Goal: Information Seeking & Learning: Understand process/instructions

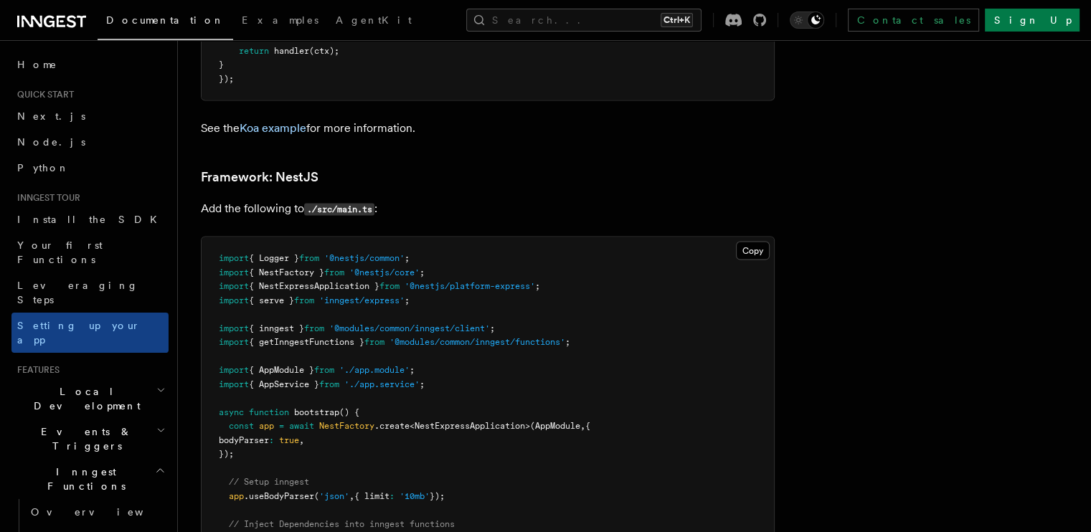
scroll to position [8483, 0]
click at [770, 245] on button "Copy Copied" at bounding box center [753, 254] width 34 height 19
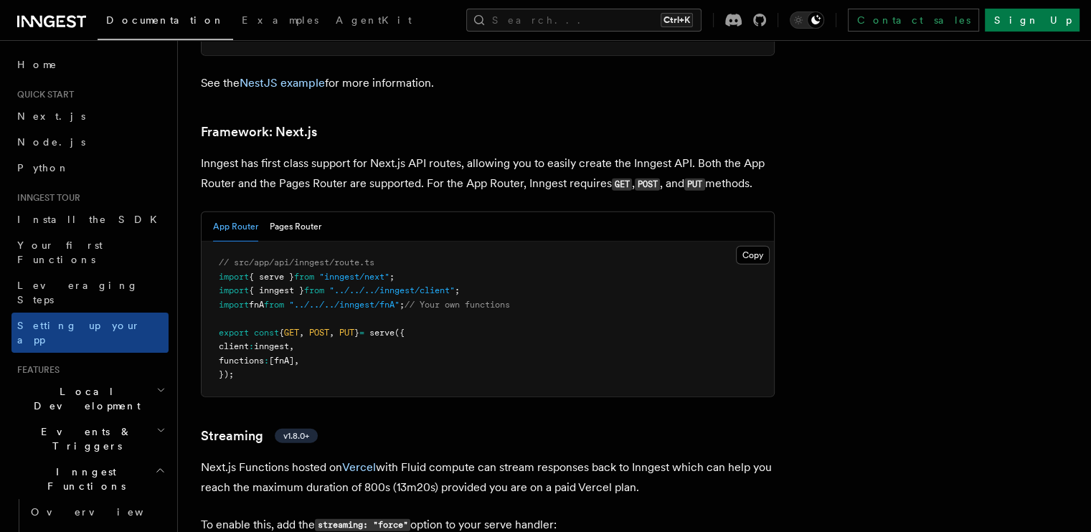
scroll to position [9308, 0]
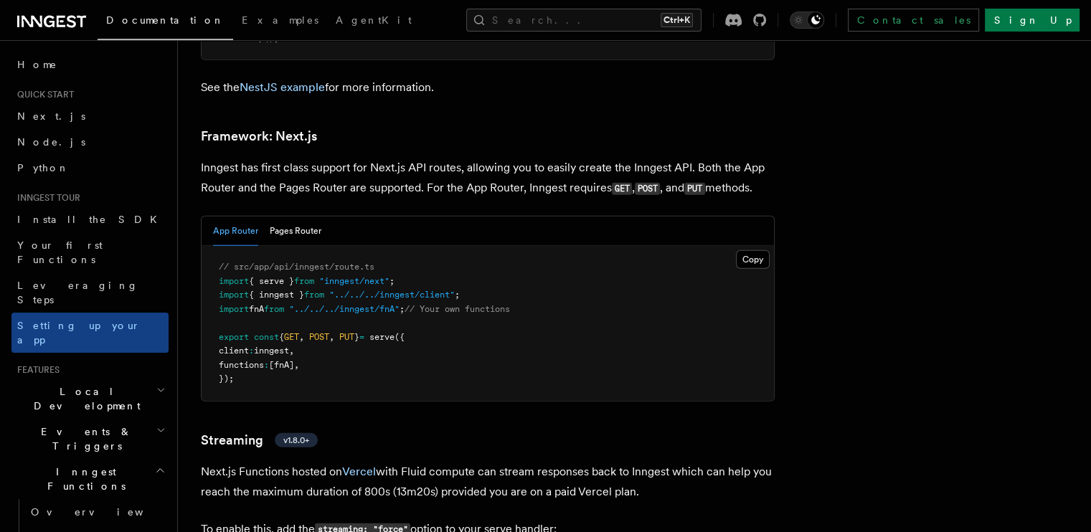
click at [273, 262] on span "// src/app/api/inngest/route.ts" at bounding box center [297, 267] width 156 height 10
drag, startPoint x: 293, startPoint y: 210, endPoint x: 425, endPoint y: 199, distance: 133.2
click at [425, 246] on pre "// src/app/api/inngest/route.ts import { serve } from "inngest/next" ; import {…" at bounding box center [488, 323] width 573 height 155
copy span "api/inngest/route.ts"
click at [770, 250] on button "Copy Copied" at bounding box center [753, 259] width 34 height 19
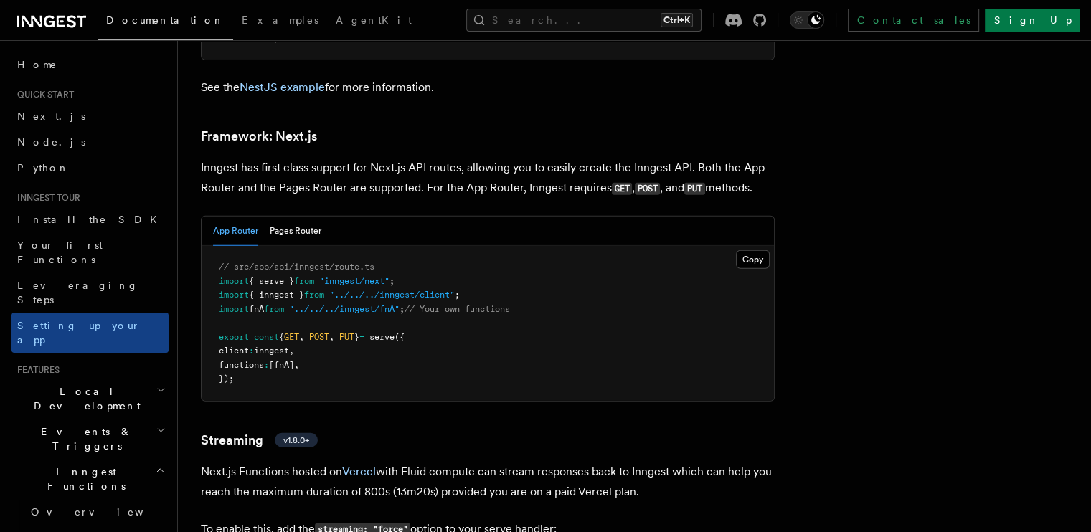
click at [560, 338] on pre "// src/app/api/inngest/route.ts import { serve } from "inngest/next" ; import {…" at bounding box center [488, 323] width 573 height 155
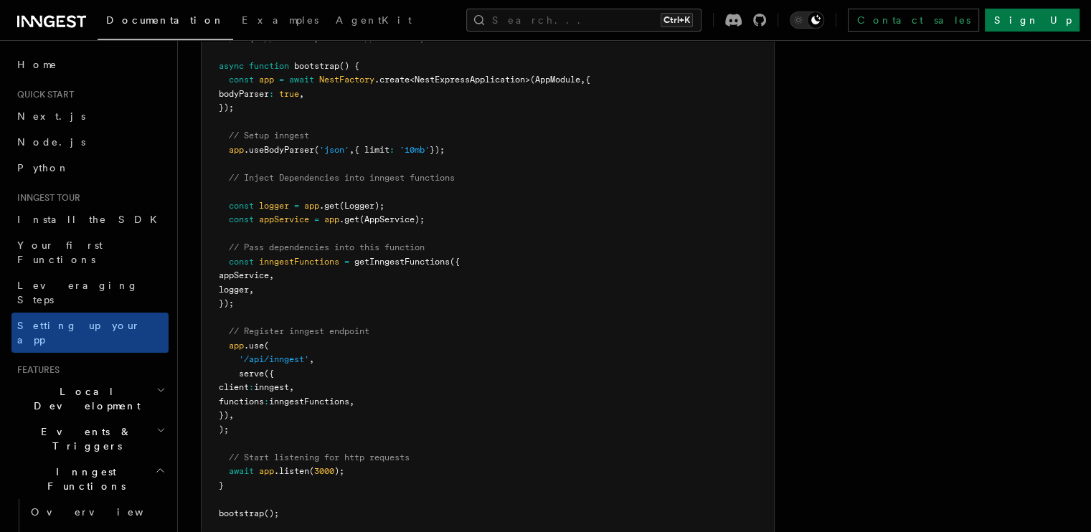
scroll to position [8832, 0]
click at [52, 217] on span "Install the SDK" at bounding box center [91, 219] width 149 height 11
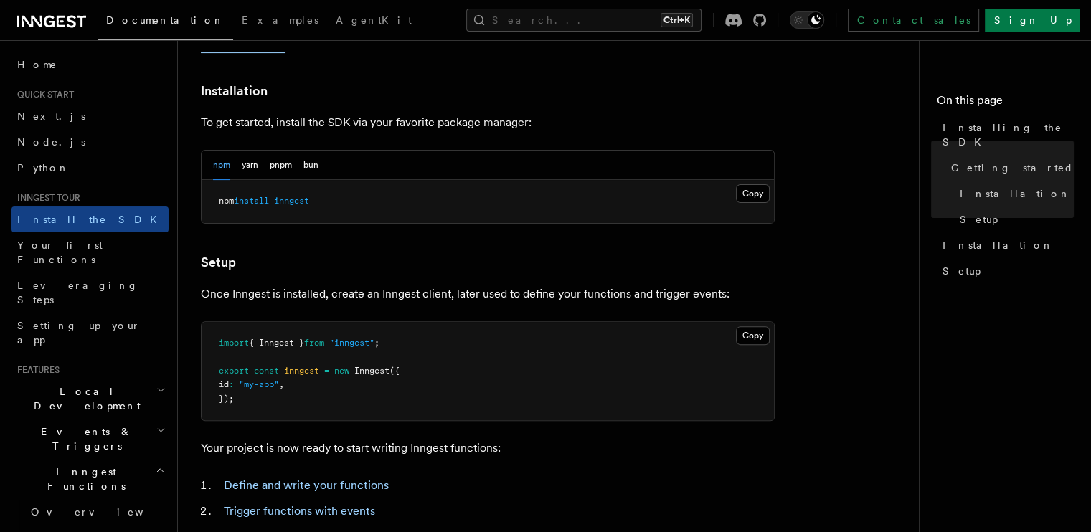
scroll to position [364, 0]
click at [743, 192] on button "Copy Copied" at bounding box center [753, 193] width 34 height 19
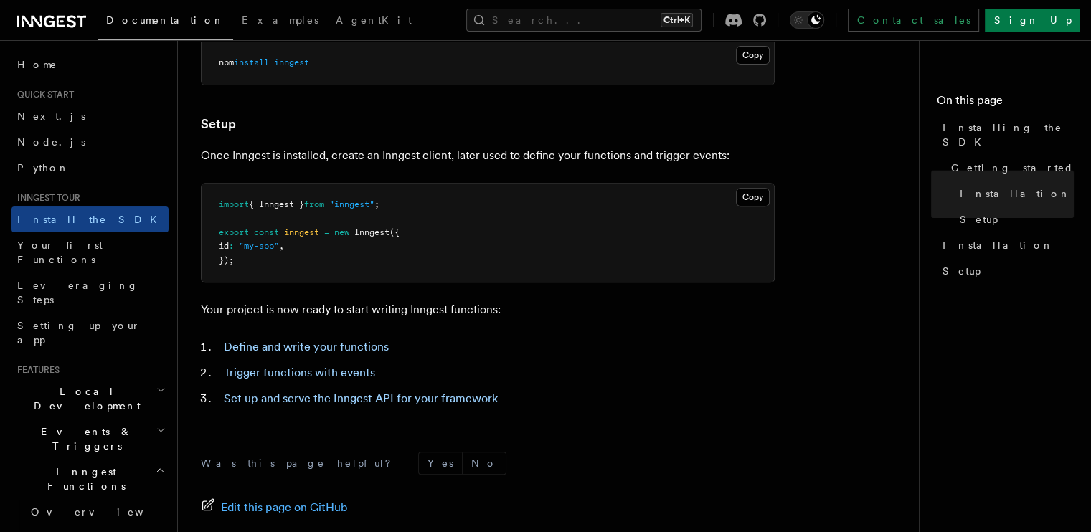
scroll to position [503, 0]
drag, startPoint x: 301, startPoint y: 213, endPoint x: 179, endPoint y: 192, distance: 123.8
click at [179, 192] on div "Inngest tour Installing the SDK The Inngest SDK allows you to write reliable, d…" at bounding box center [577, 93] width 799 height 1193
copy code "import { Inngest } from "inngest" ;"
click at [562, 240] on pre "import { Inngest } from "inngest" ; export const inngest = new Inngest ({ id : …" at bounding box center [488, 232] width 573 height 99
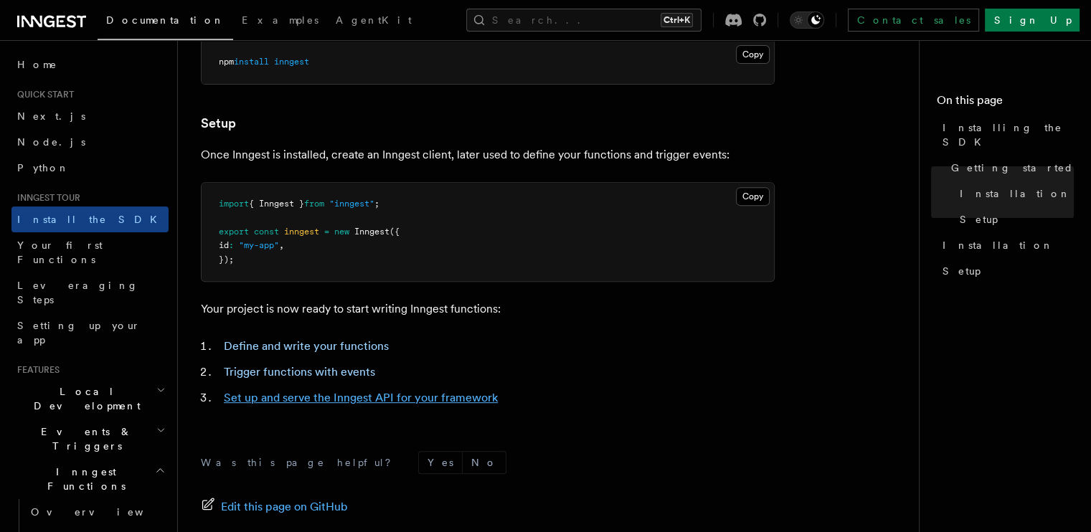
click at [310, 400] on link "Set up and serve the Inngest API for your framework" at bounding box center [361, 398] width 274 height 14
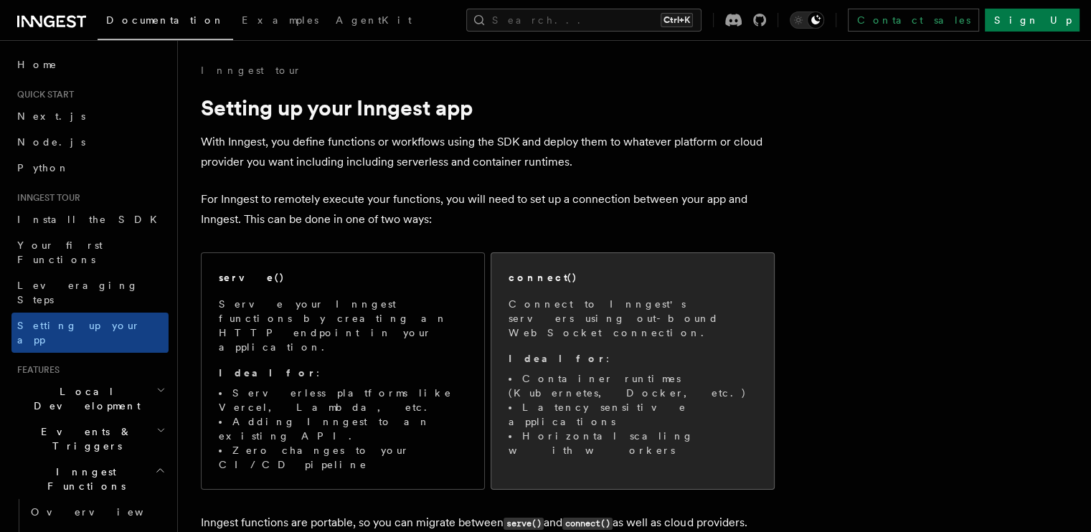
click at [595, 330] on span "Connect to Inngest's servers using out-bound WebSocket connection. Ideal for : …" at bounding box center [633, 377] width 248 height 161
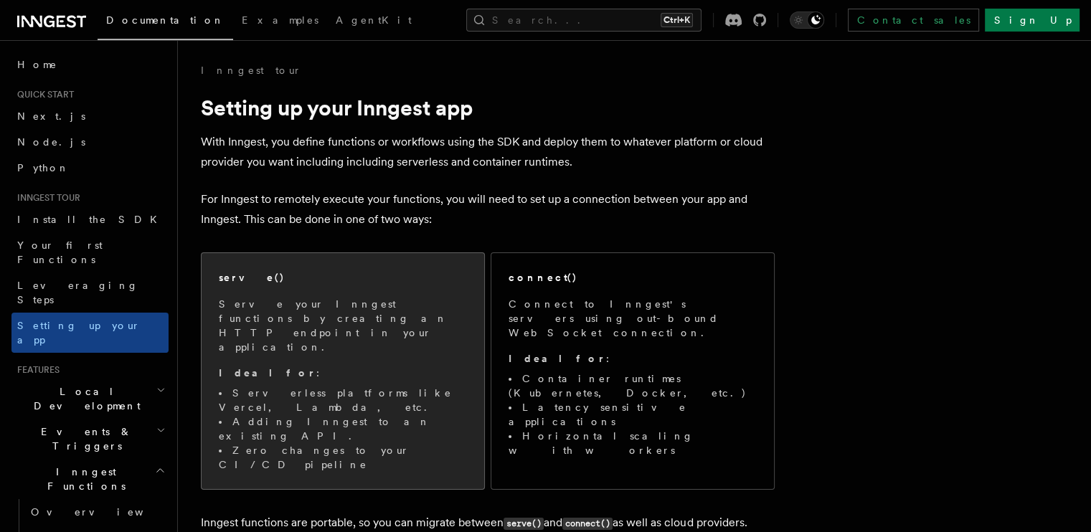
click at [281, 366] on p "Ideal for :" at bounding box center [343, 373] width 248 height 14
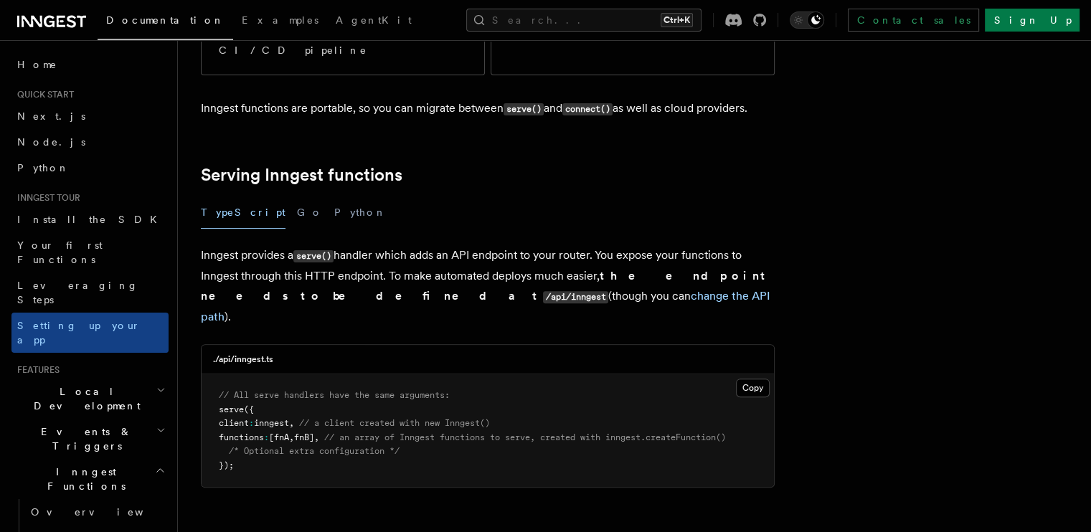
scroll to position [439, 0]
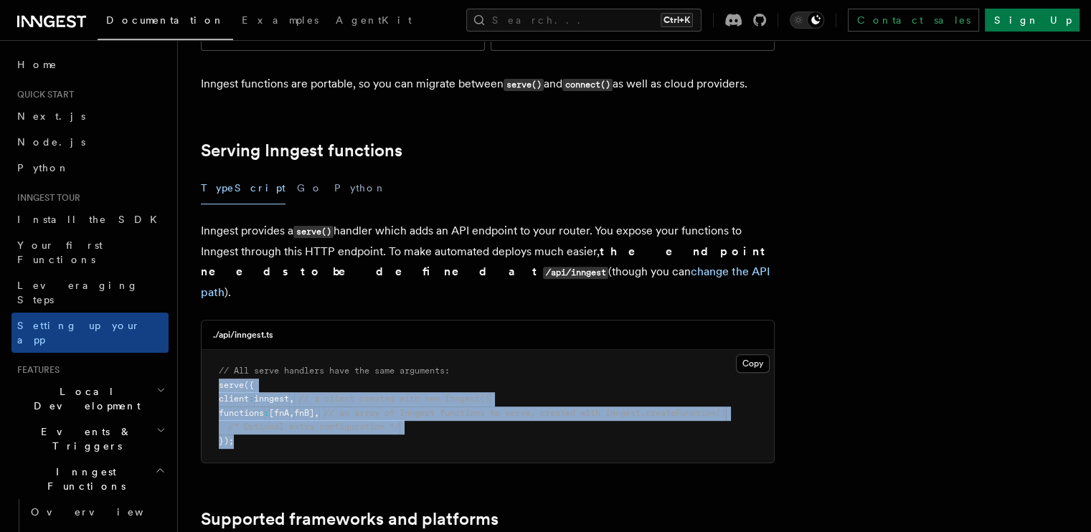
drag, startPoint x: 268, startPoint y: 353, endPoint x: 232, endPoint y: 296, distance: 67.1
click at [232, 350] on pre "// All serve handlers have the same arguments: serve ({ client : inngest , // a…" at bounding box center [488, 406] width 573 height 113
copy code "serve ({ client : inngest , // a client created with new Inngest() functions : …"
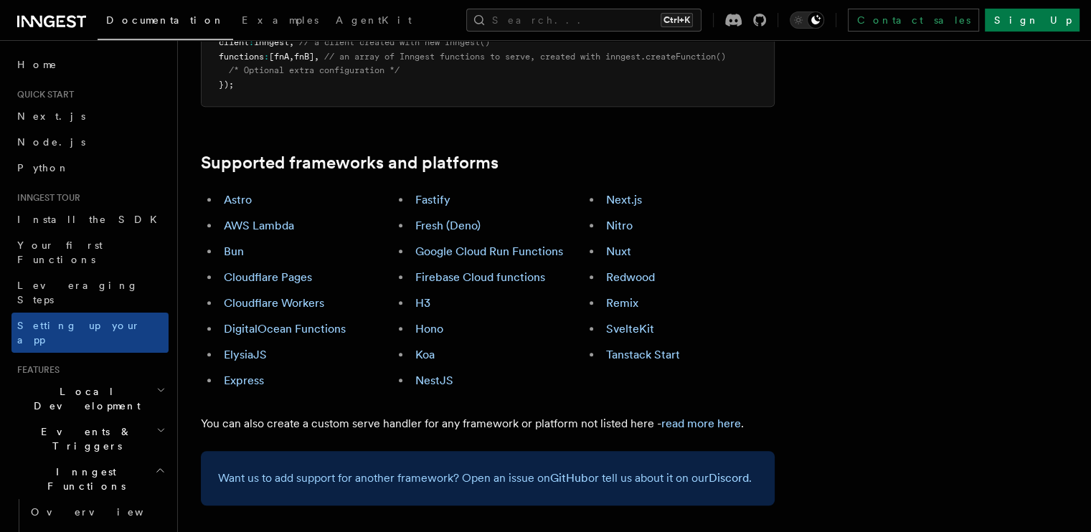
scroll to position [795, 0]
click at [443, 375] on link "NestJS" at bounding box center [434, 382] width 38 height 14
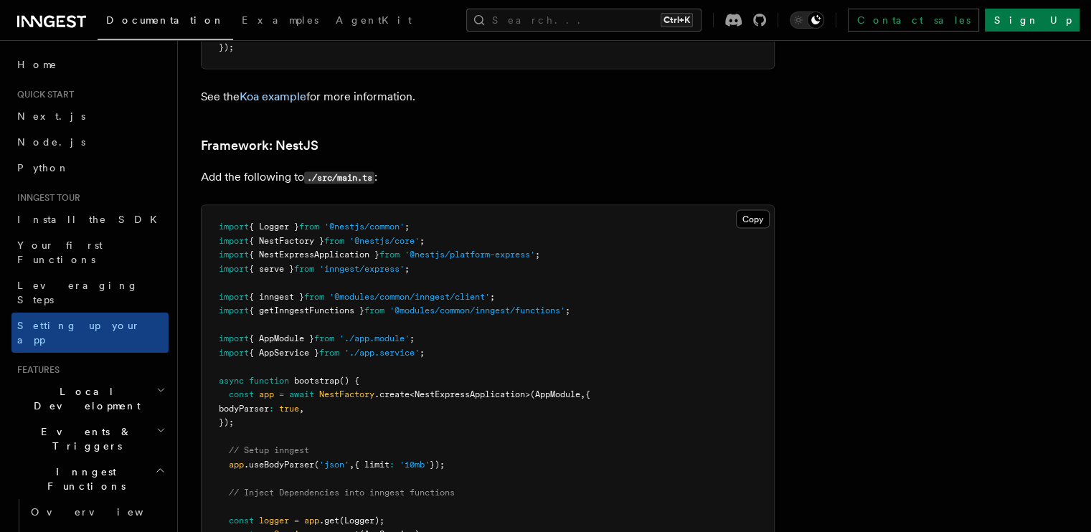
scroll to position [8525, 0]
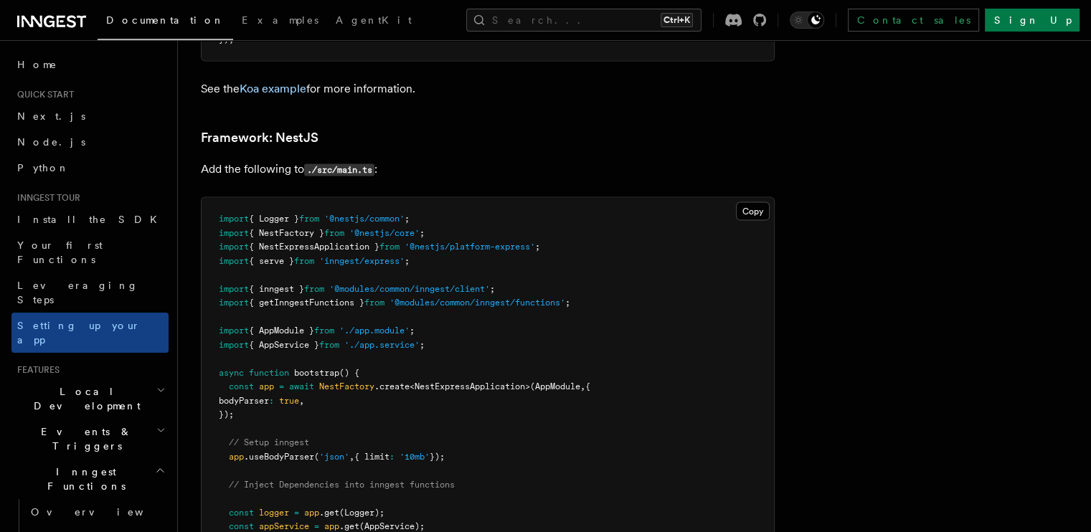
click at [566, 159] on p "Add the following to ./src/main.ts :" at bounding box center [488, 169] width 574 height 21
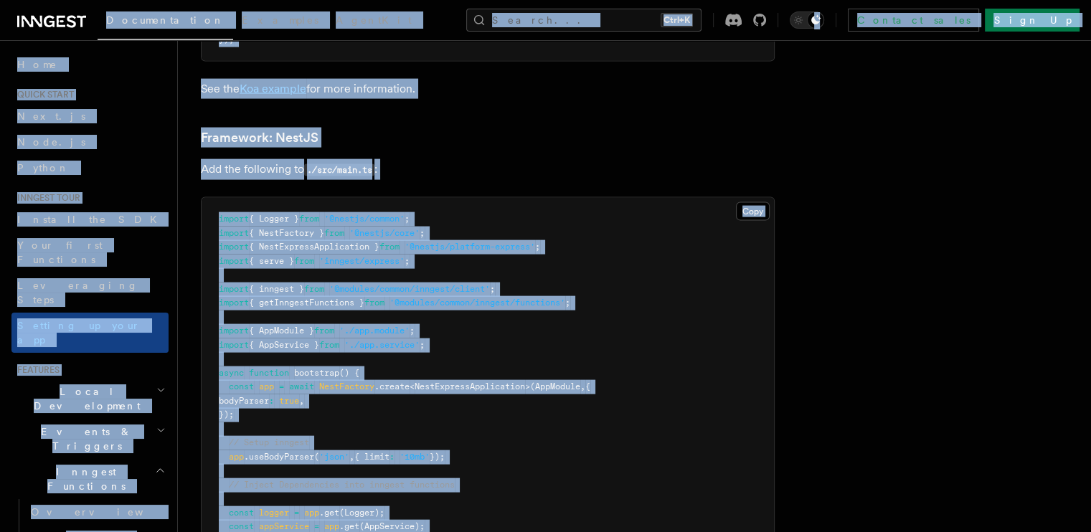
copy body "Documentation Examples AgentKit Search... Ctrl+K Contact sales Sign Up Search..…"
click at [566, 159] on p "Add the following to ./src/main.ts :" at bounding box center [488, 169] width 574 height 21
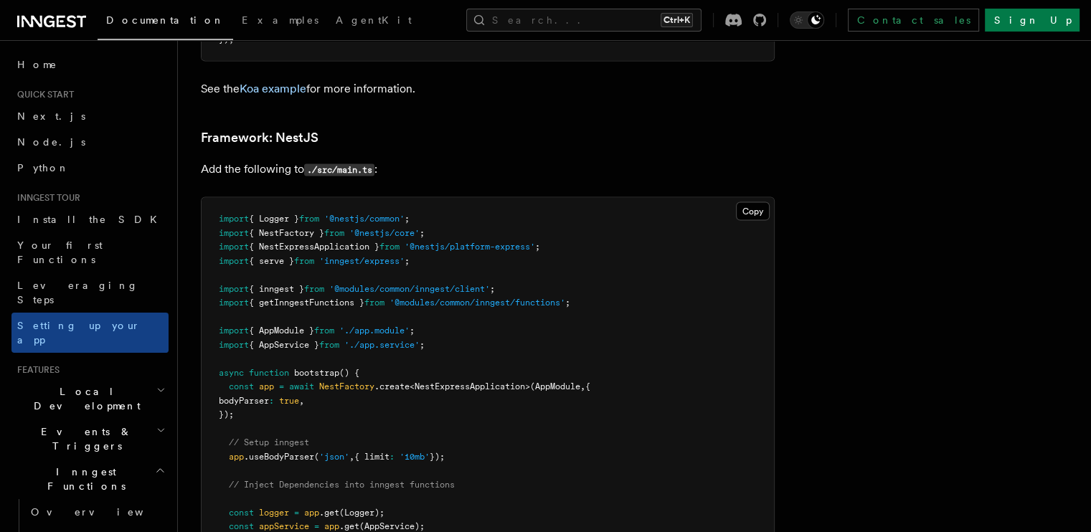
click at [545, 159] on p "Add the following to ./src/main.ts :" at bounding box center [488, 169] width 574 height 21
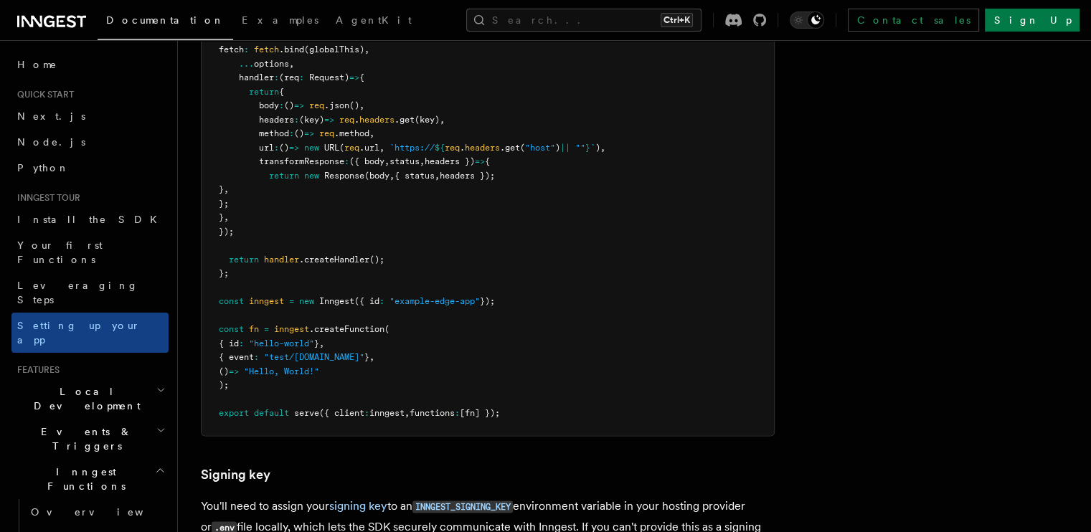
scroll to position [12560, 0]
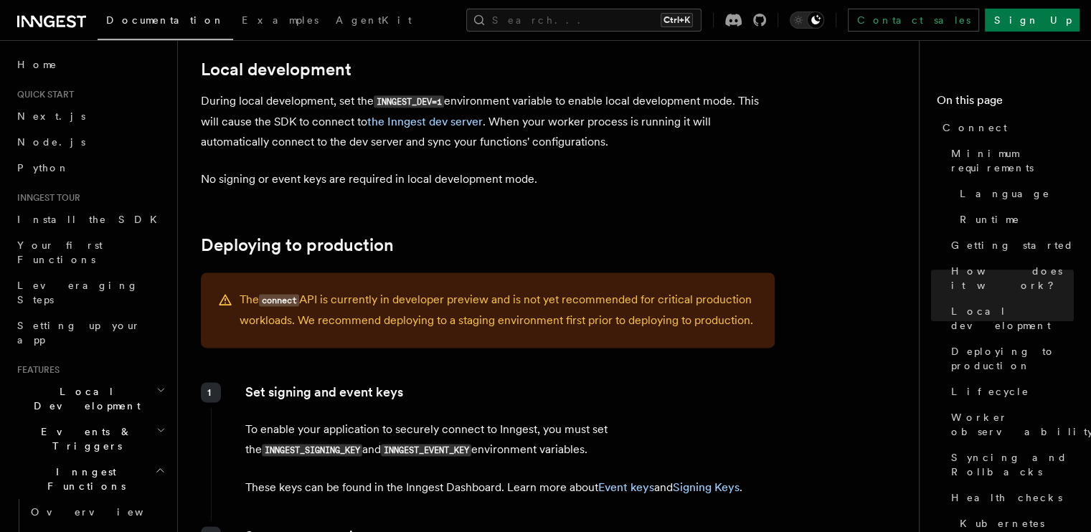
scroll to position [1837, 0]
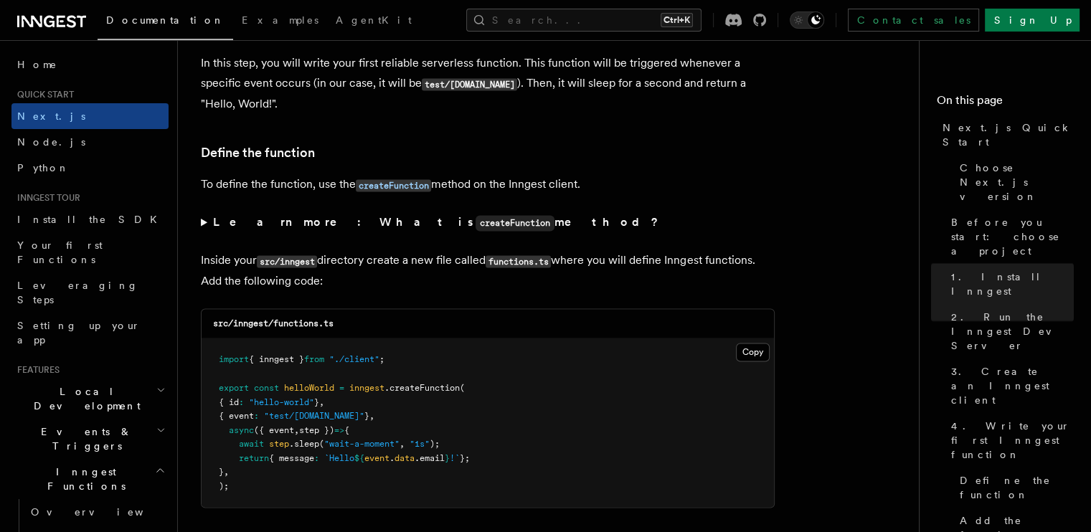
scroll to position [2538, 0]
